Goal: Navigation & Orientation: Find specific page/section

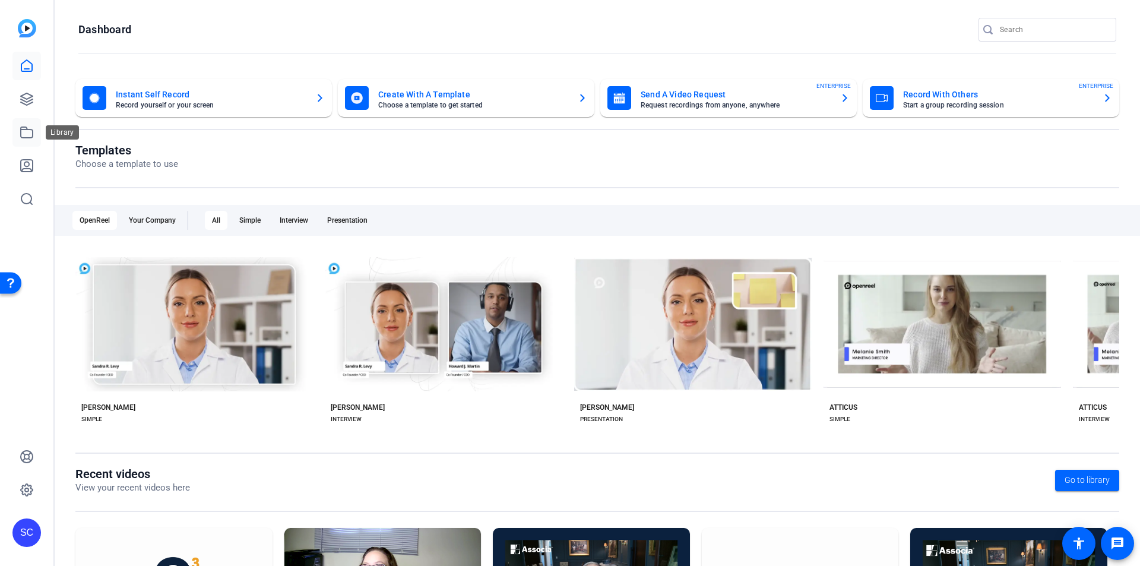
click at [17, 138] on link at bounding box center [26, 132] width 28 height 28
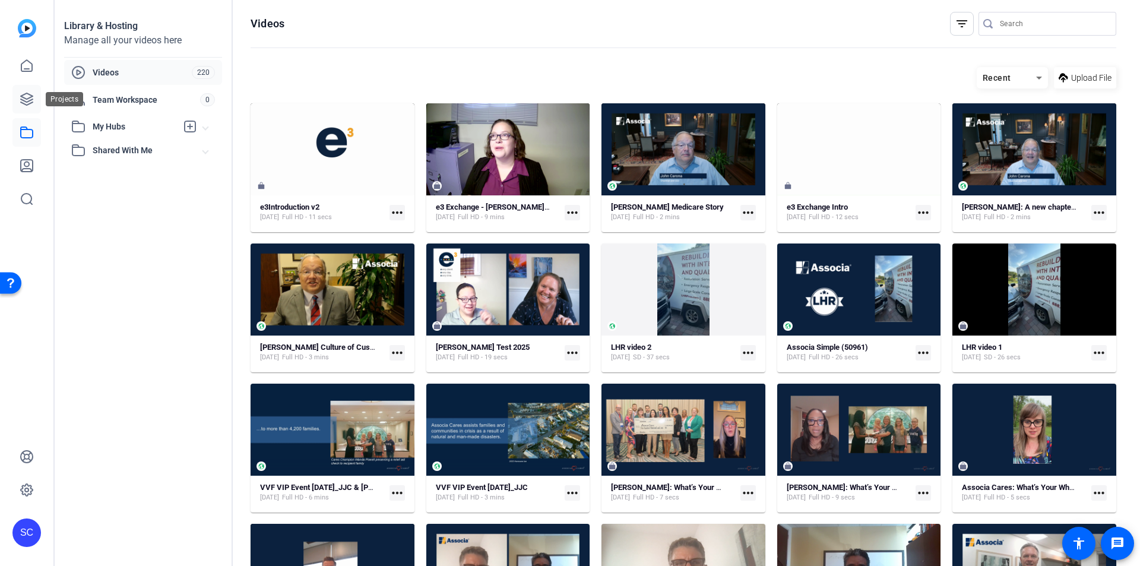
click at [27, 105] on icon at bounding box center [27, 99] width 12 height 12
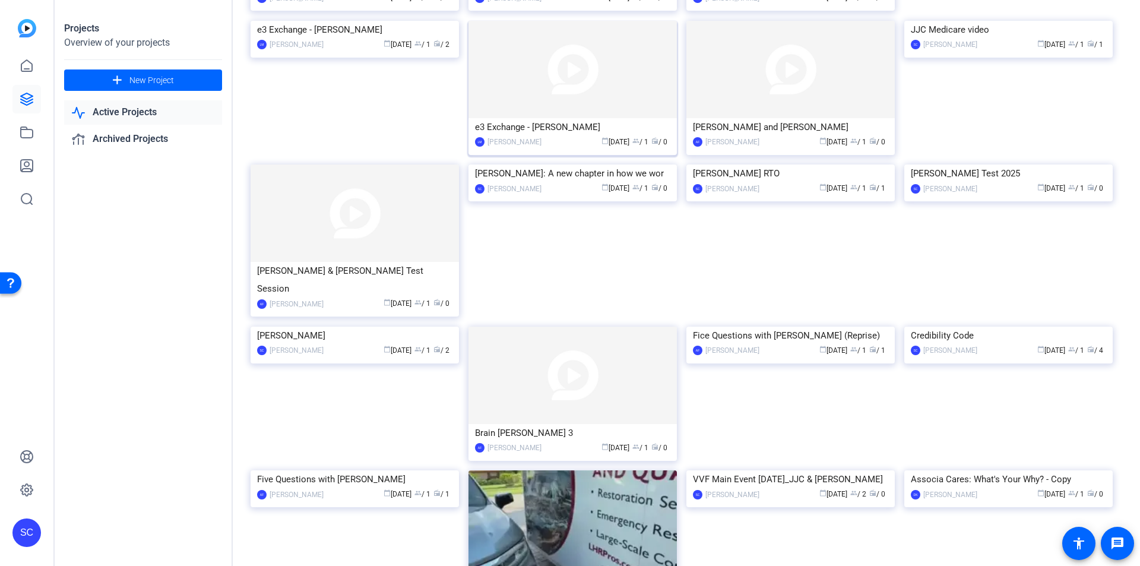
scroll to position [237, 0]
